Goal: Task Accomplishment & Management: Use online tool/utility

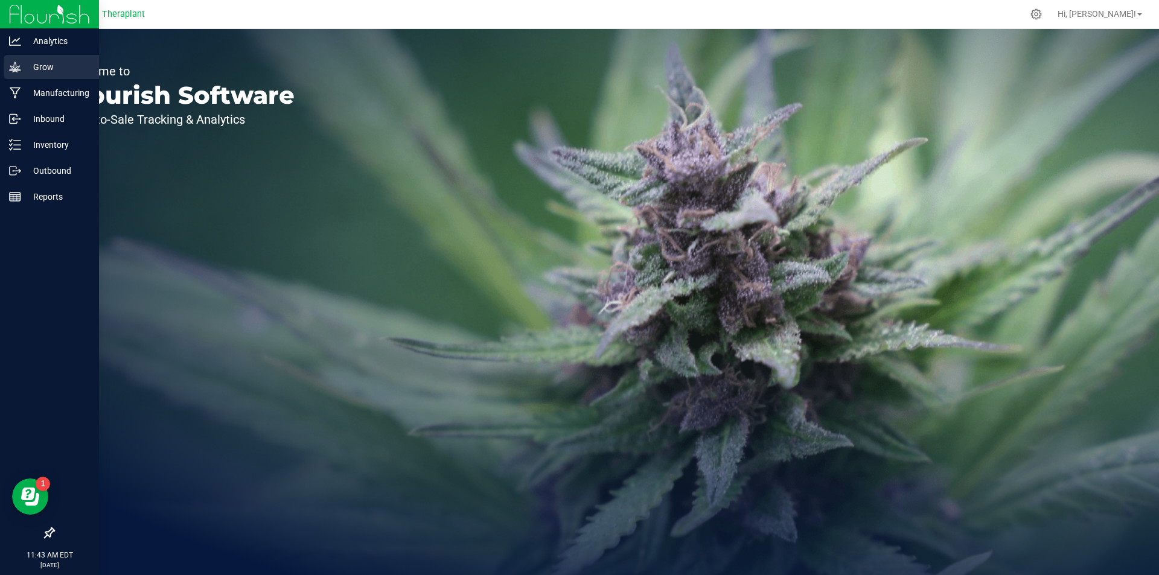
click at [16, 63] on icon at bounding box center [14, 67] width 11 height 10
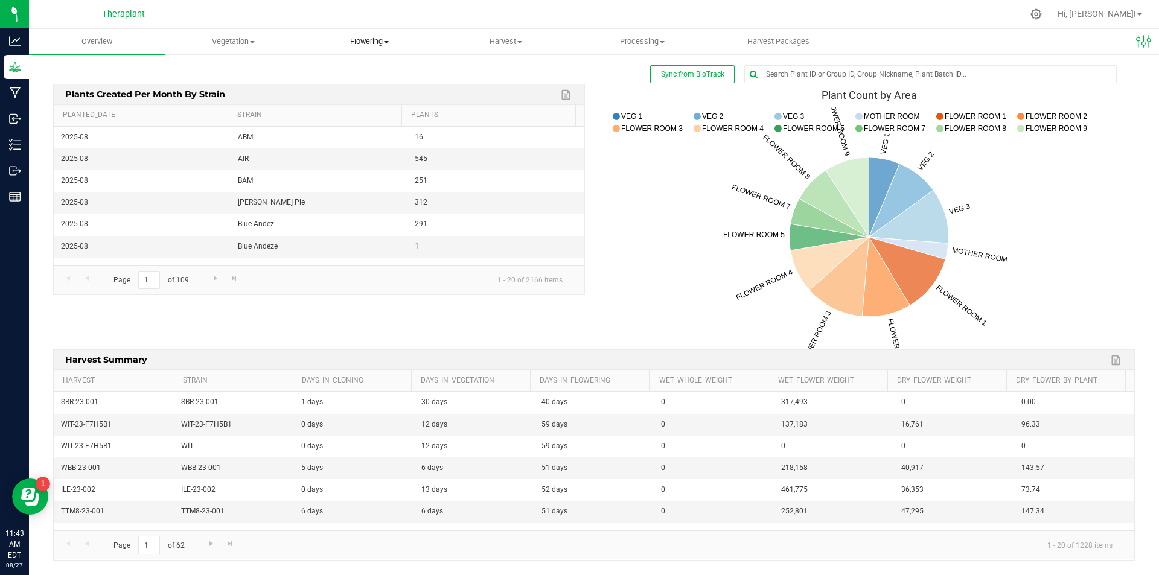
click at [381, 42] on span "Flowering" at bounding box center [369, 41] width 135 height 11
click at [369, 104] on span "Flowering plants" at bounding box center [351, 102] width 98 height 10
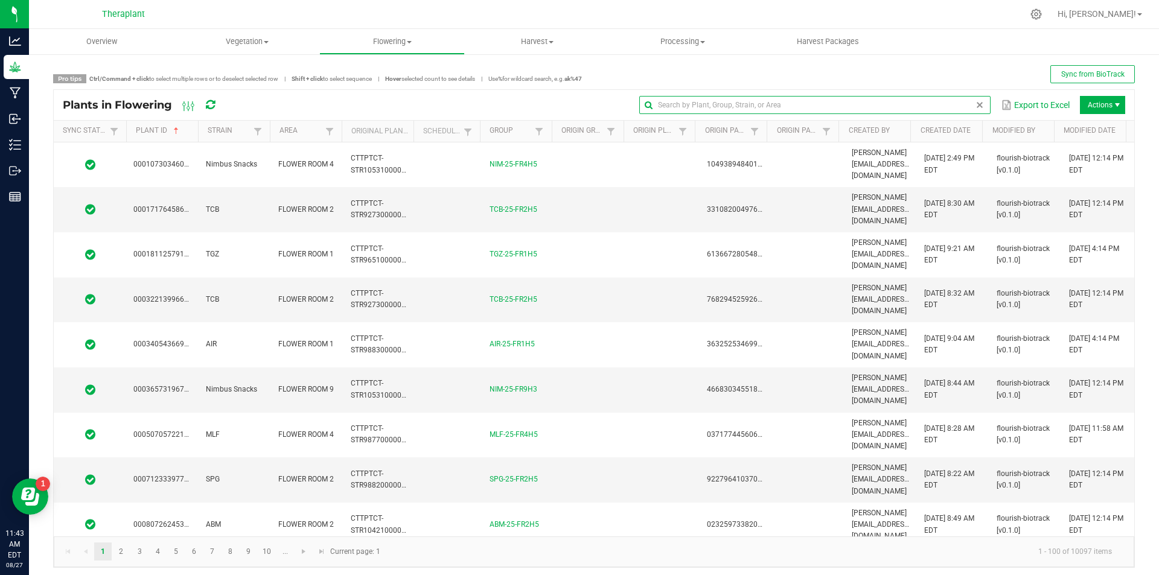
click at [949, 102] on input "text" at bounding box center [814, 105] width 351 height 18
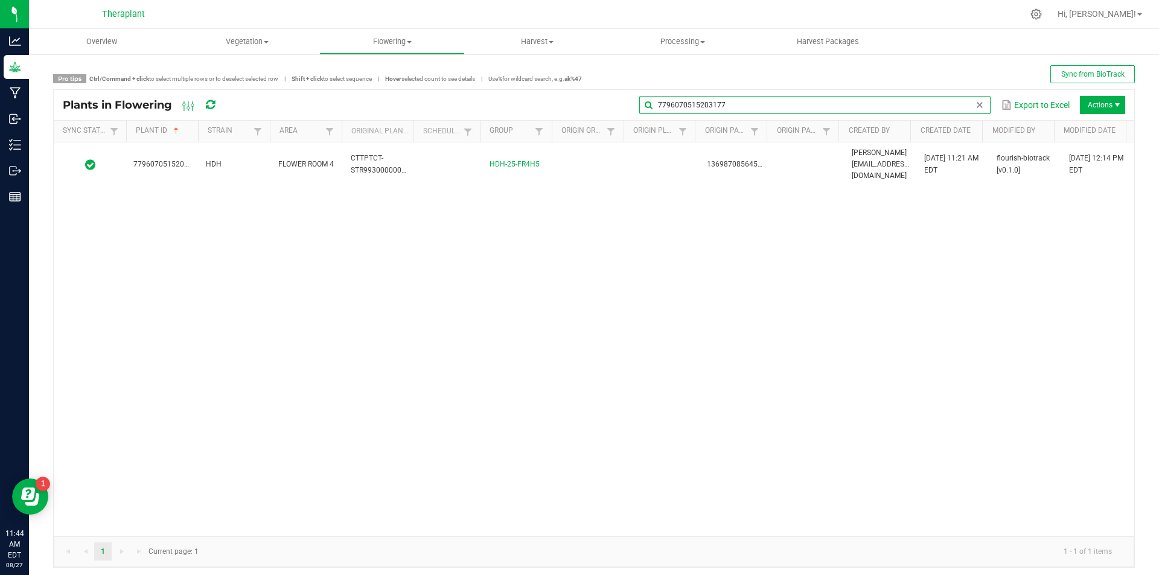
type input "7796070515203177"
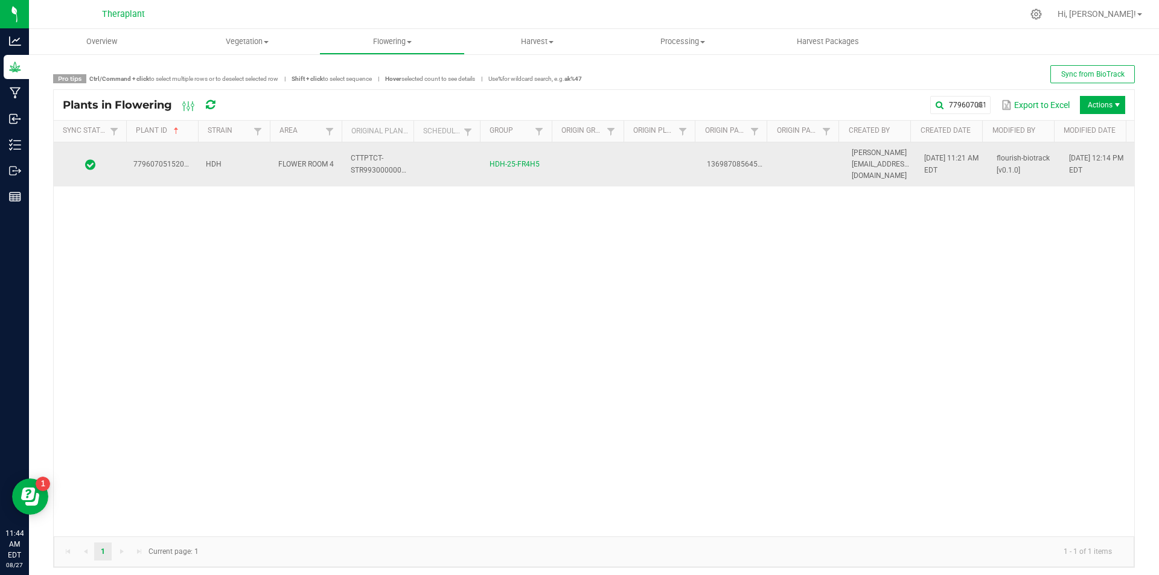
click at [772, 161] on td at bounding box center [808, 164] width 72 height 45
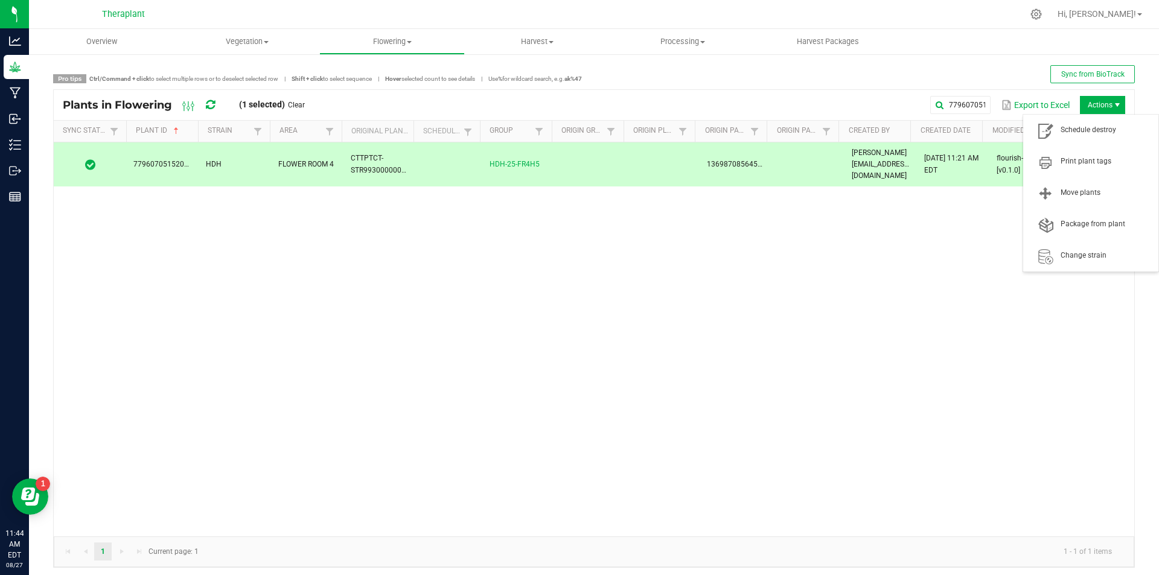
click at [1081, 102] on span "Actions" at bounding box center [1101, 105] width 45 height 18
click at [1085, 131] on span "Schedule destroy" at bounding box center [1105, 130] width 91 height 10
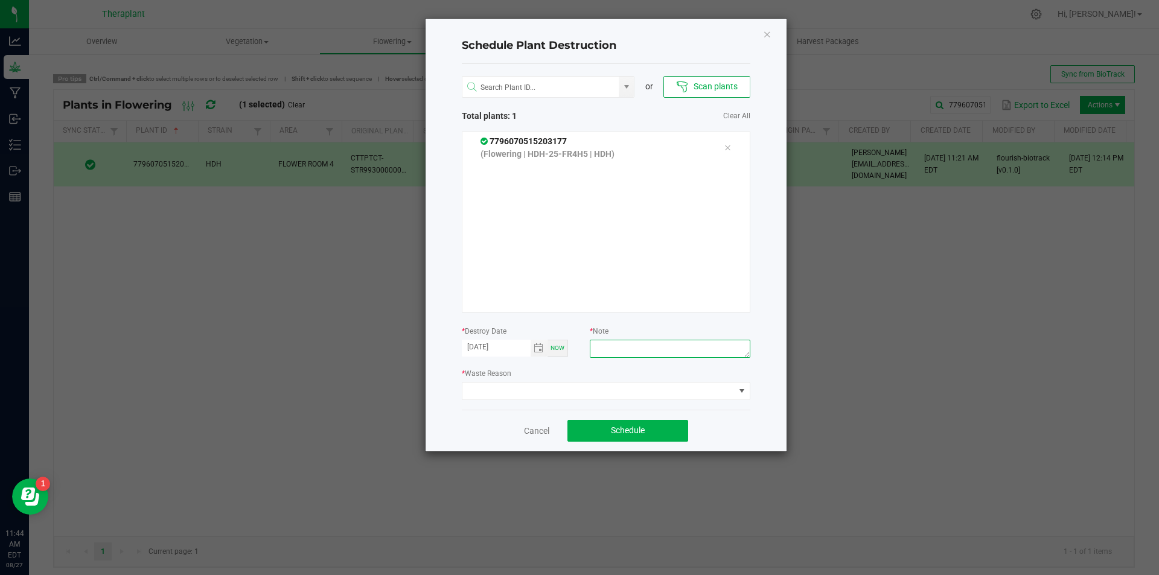
click at [646, 351] on textarea at bounding box center [670, 349] width 160 height 18
type textarea "stunted"
click at [631, 389] on span at bounding box center [598, 391] width 272 height 17
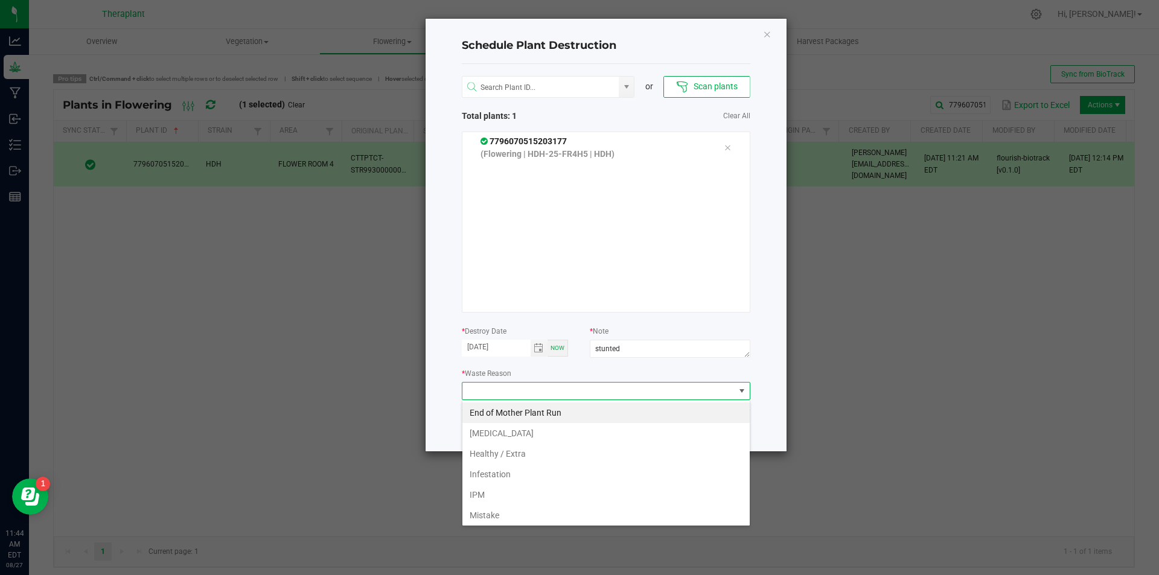
scroll to position [18, 288]
click at [573, 432] on li "Failure To Thrive" at bounding box center [605, 433] width 287 height 21
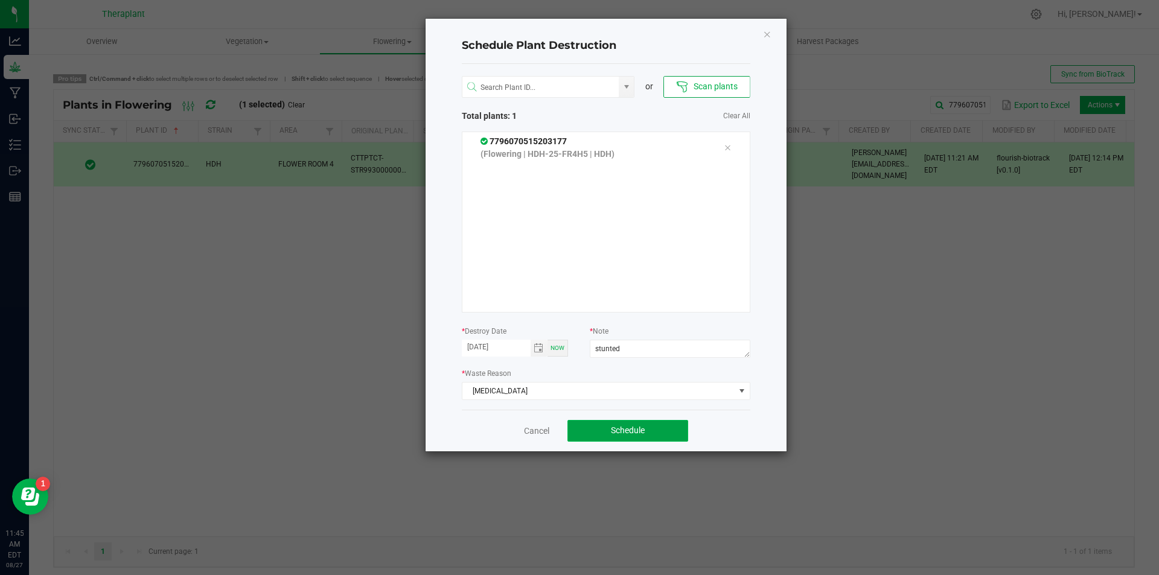
click at [618, 433] on span "Schedule" at bounding box center [628, 430] width 34 height 10
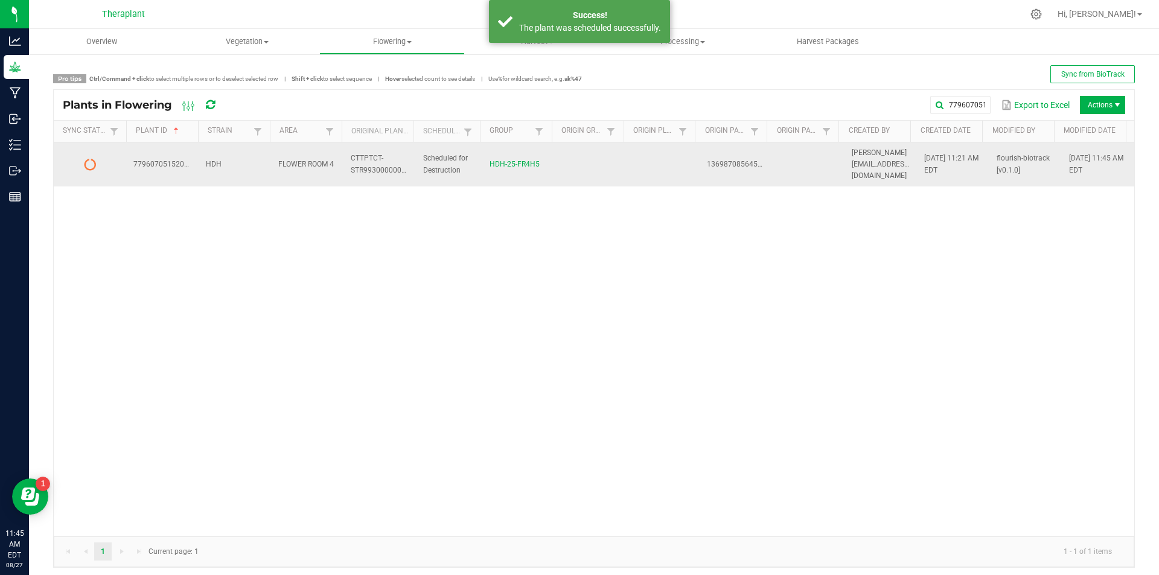
click at [790, 162] on td at bounding box center [808, 164] width 72 height 45
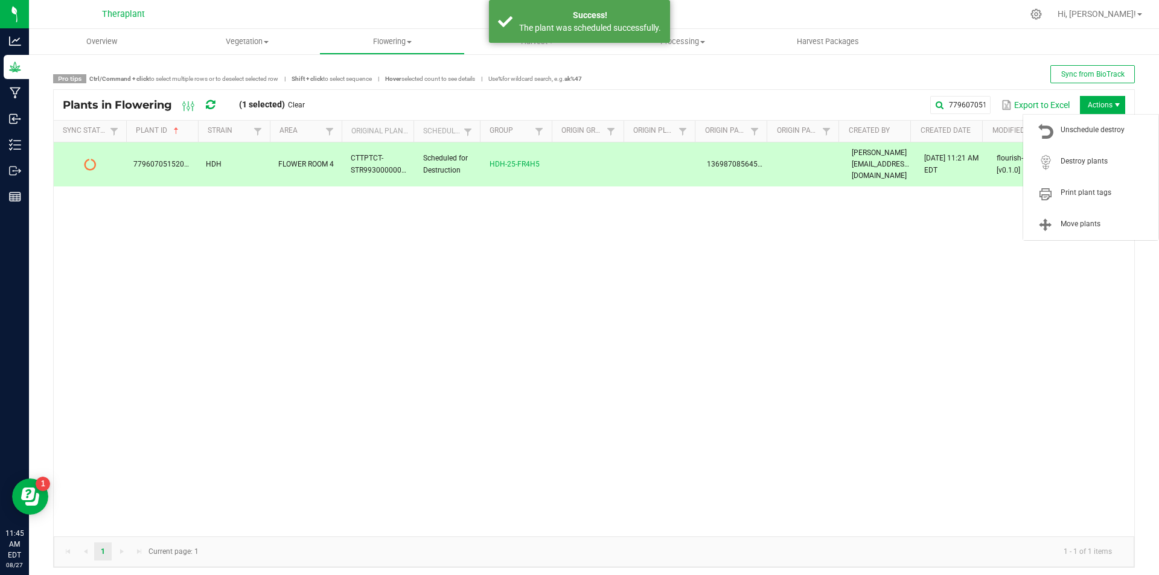
click at [1112, 104] on span "Actions" at bounding box center [1117, 105] width 10 height 10
click at [1096, 153] on span "Destroy plants" at bounding box center [1090, 162] width 121 height 24
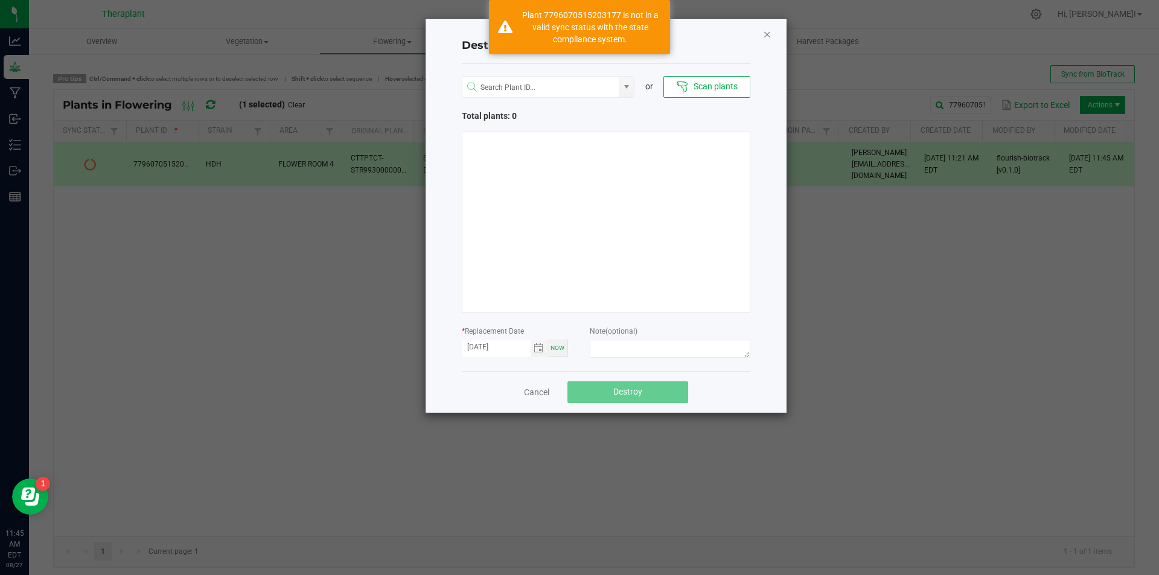
click at [765, 33] on icon "Close" at bounding box center [767, 34] width 8 height 14
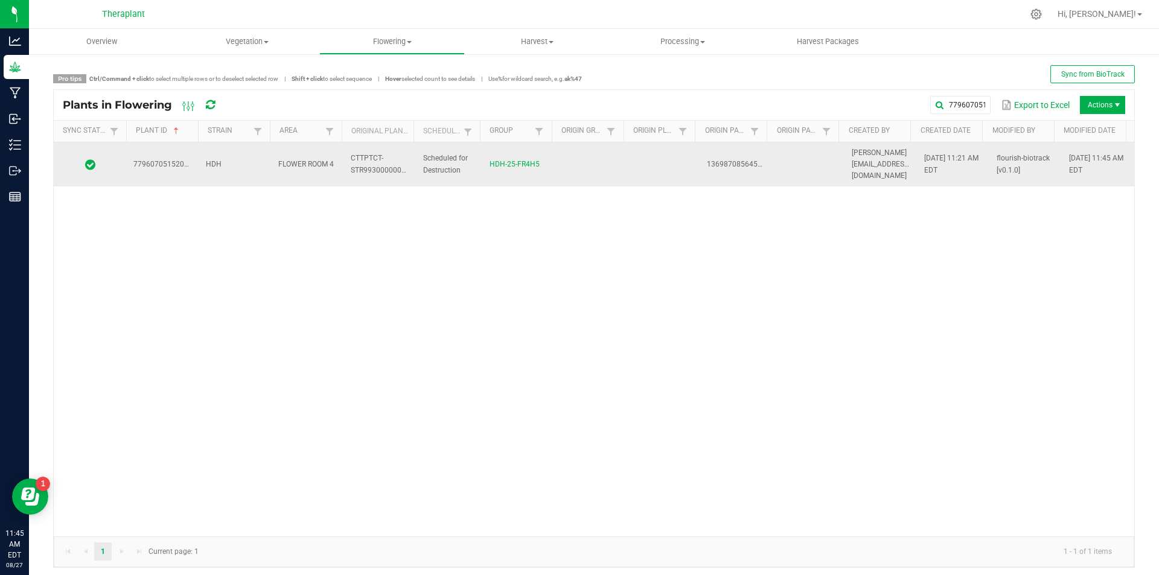
click at [1028, 158] on td "flourish-biotrack [v0.1.0]" at bounding box center [1025, 164] width 72 height 45
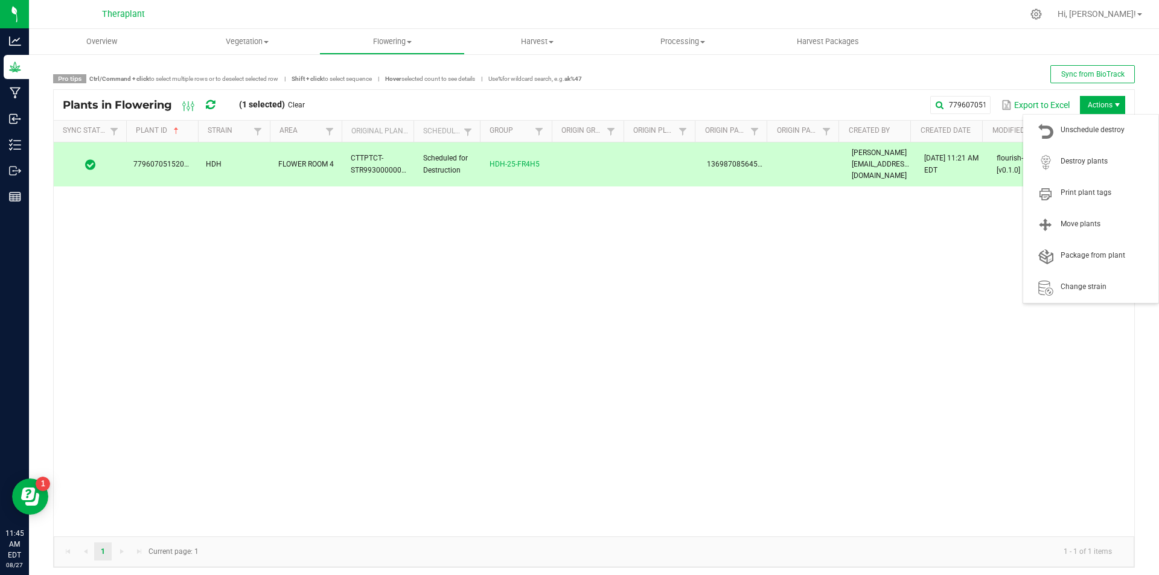
click at [1087, 110] on span "Actions" at bounding box center [1101, 105] width 45 height 18
click at [1082, 157] on span "Destroy plants" at bounding box center [1105, 161] width 91 height 10
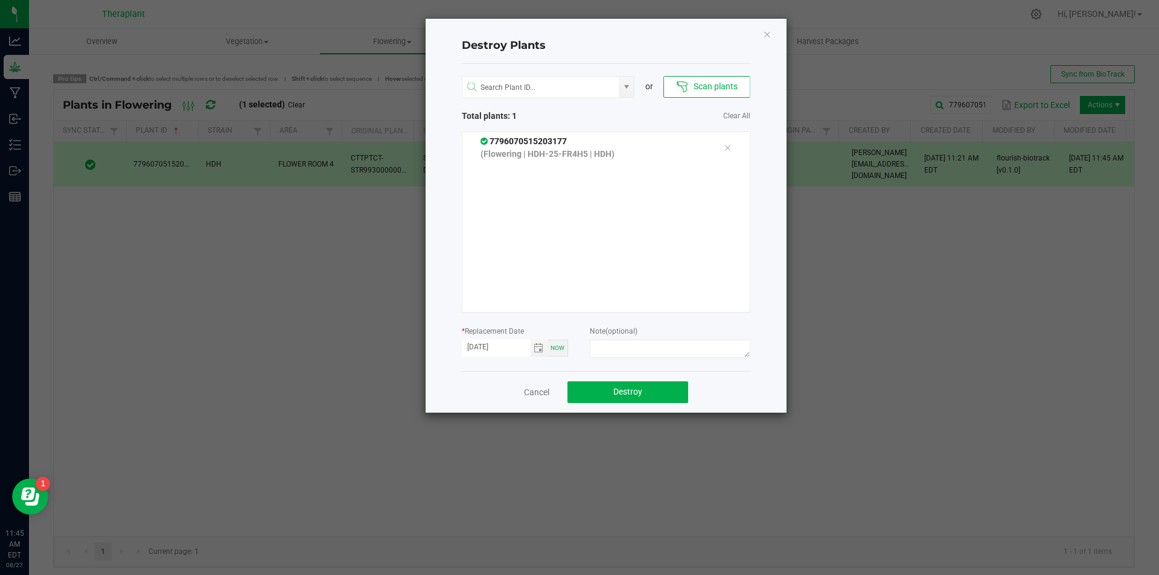
click at [580, 148] on p "(Flowering | HDH-25-FR4H5 | HDH)" at bounding box center [593, 154] width 226 height 13
click at [641, 393] on span "Destroy" at bounding box center [627, 392] width 29 height 10
